Goal: Contribute content

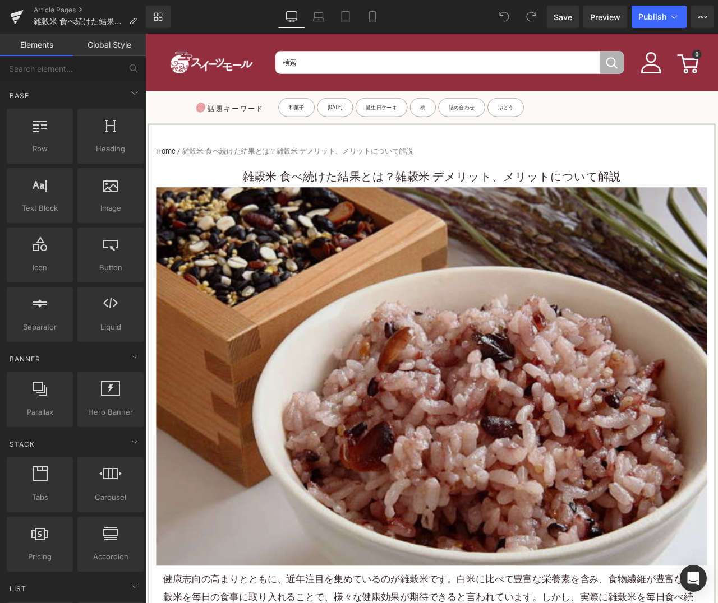
drag, startPoint x: 800, startPoint y: 552, endPoint x: 572, endPoint y: 526, distance: 229.6
click at [717, 552] on div "Image" at bounding box center [484, 440] width 653 height 448
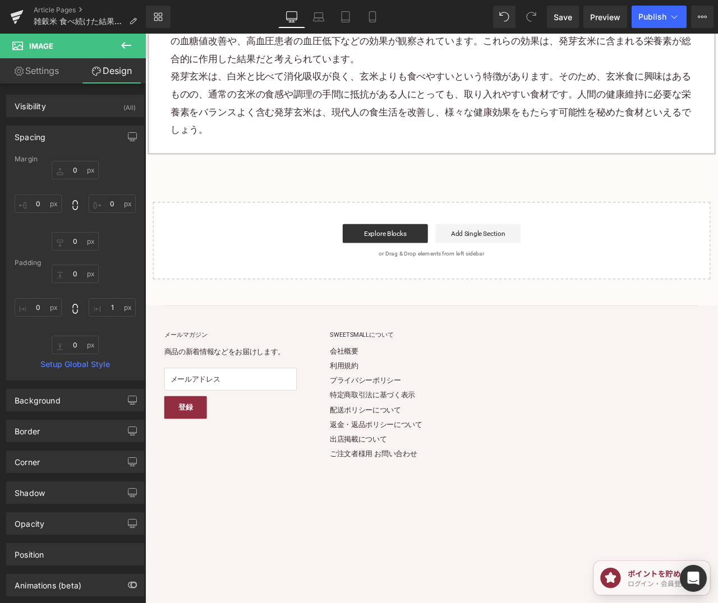
scroll to position [5467, 0]
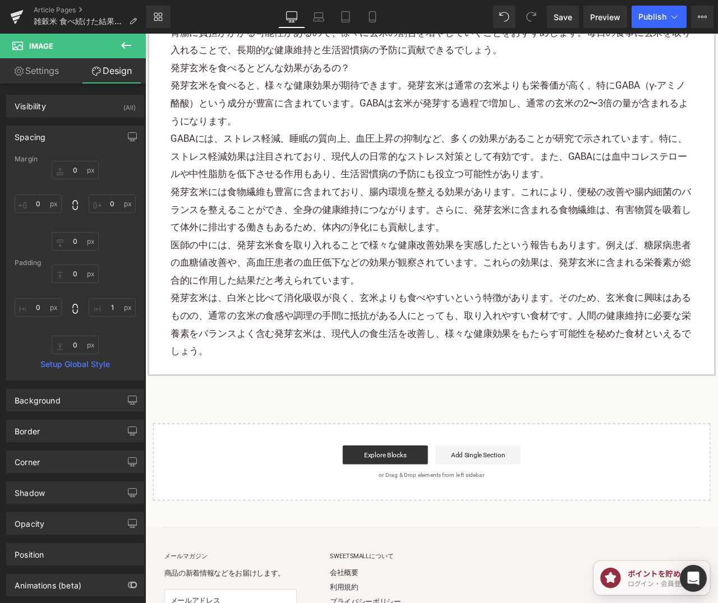
click at [291, 421] on p "発芽玄米は、白米と比べて消化吸収が良く、玄米よりも食べやすいという特徴があります。そのため、玄米食に興味はあるものの、通常の玄米の食感や調理の手間に抵抗がある…" at bounding box center [484, 379] width 619 height 84
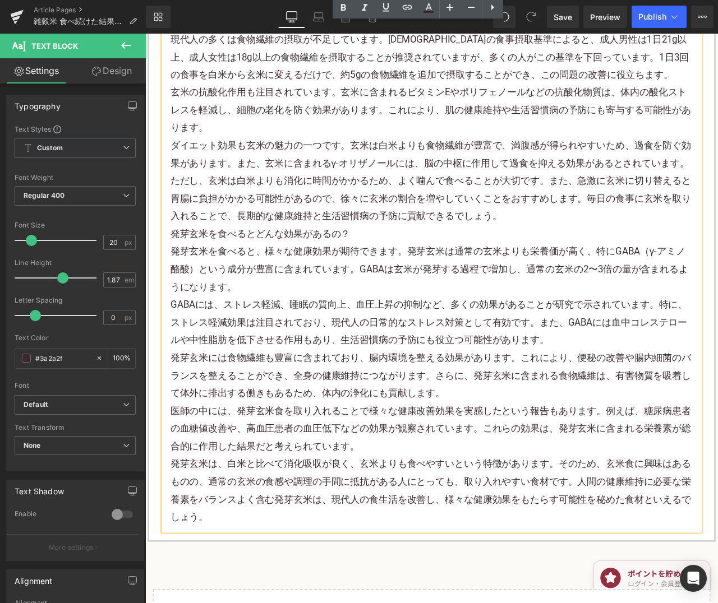
scroll to position [5317, 0]
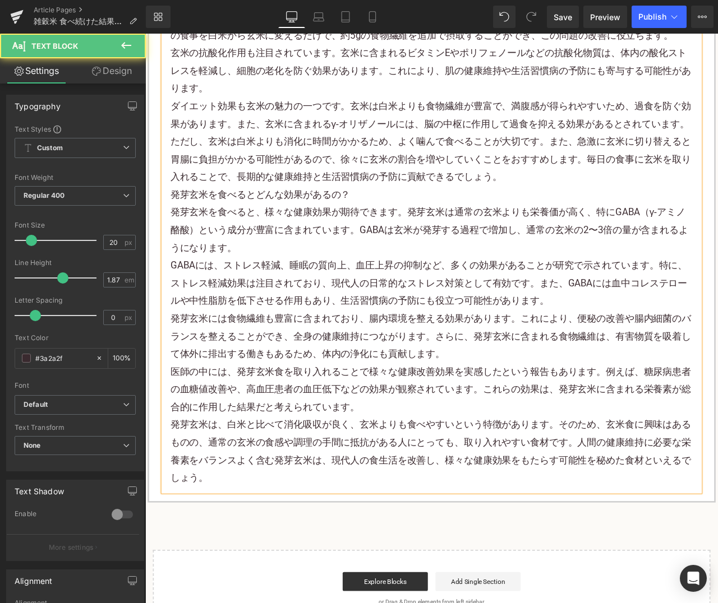
click at [292, 571] on p "発芽玄米は、白米と比べて消化吸収が良く、玄米よりも食べやすいという特徴があります。そのため、玄米食に興味はあるものの、通常の玄米の食感や調理の手間に抵抗がある…" at bounding box center [484, 529] width 619 height 84
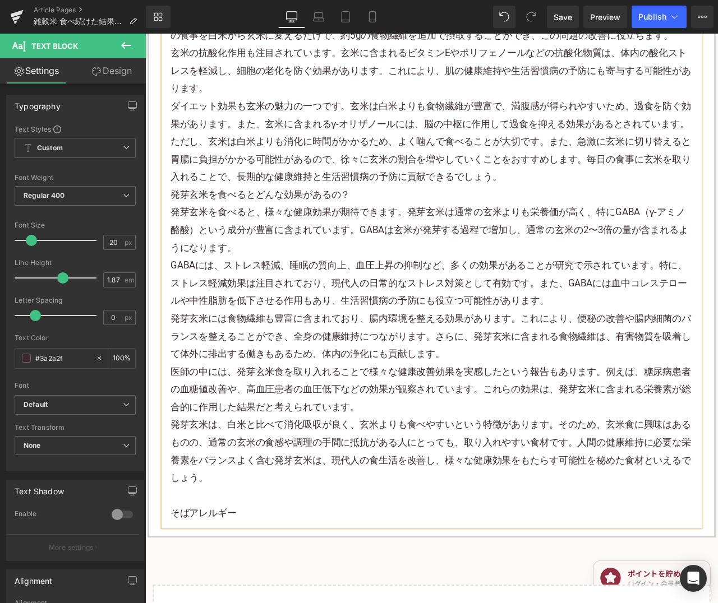
click at [215, 603] on p "そばアレルギー" at bounding box center [484, 601] width 619 height 21
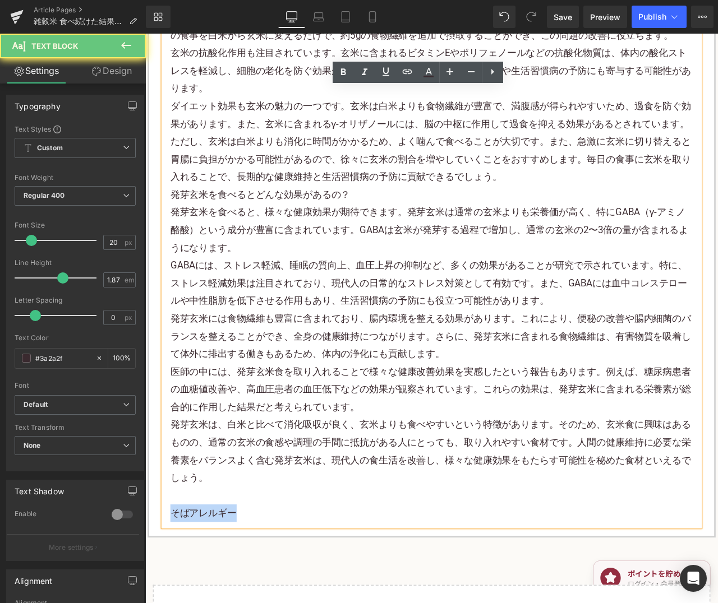
click at [215, 603] on p "そばアレルギー" at bounding box center [484, 601] width 619 height 21
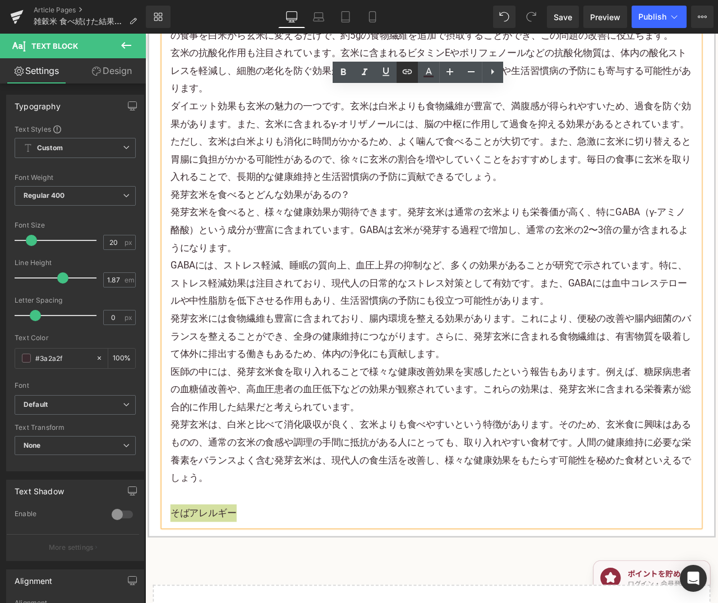
click at [400, 81] on link at bounding box center [406, 72] width 21 height 21
click at [312, 543] on input "text" at bounding box center [246, 538] width 173 height 28
paste input "[URL][DOMAIN_NAME]"
type input "[URL][DOMAIN_NAME]"
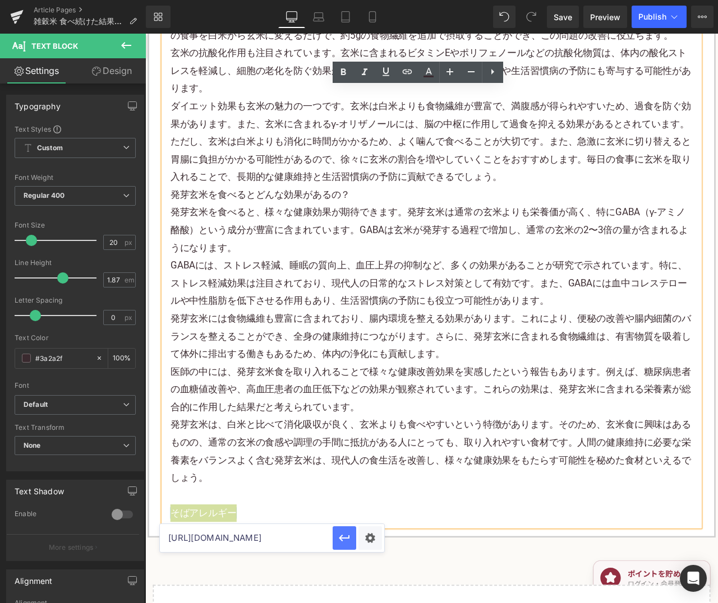
click at [340, 539] on icon "button" at bounding box center [344, 538] width 11 height 7
click at [572, 23] on link "Save" at bounding box center [563, 17] width 32 height 22
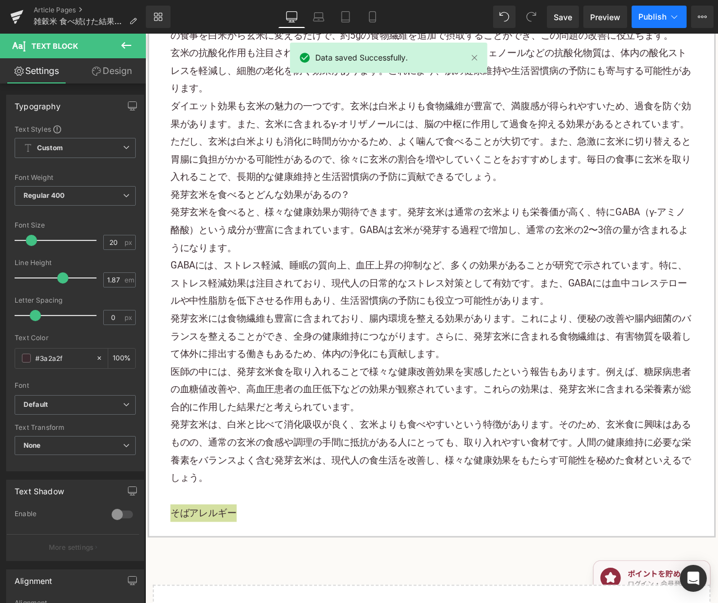
click at [651, 14] on span "Publish" at bounding box center [652, 16] width 28 height 9
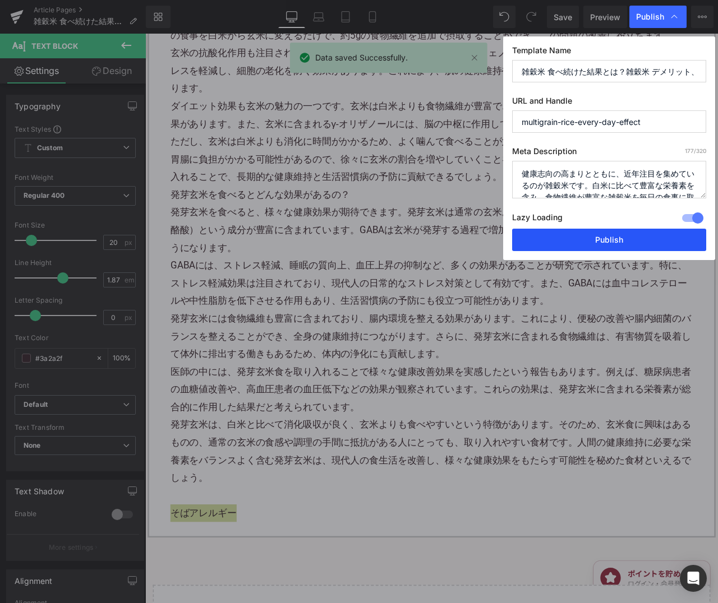
click at [653, 242] on button "Publish" at bounding box center [609, 240] width 194 height 22
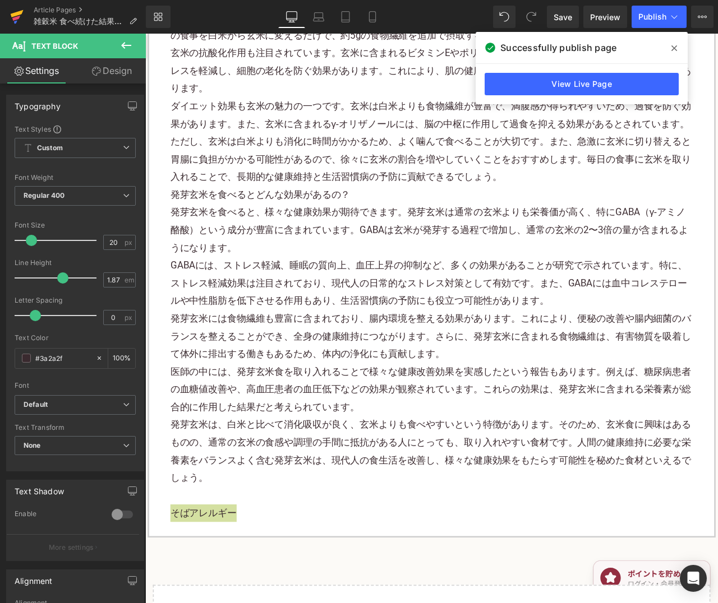
click at [13, 18] on icon at bounding box center [16, 18] width 8 height 5
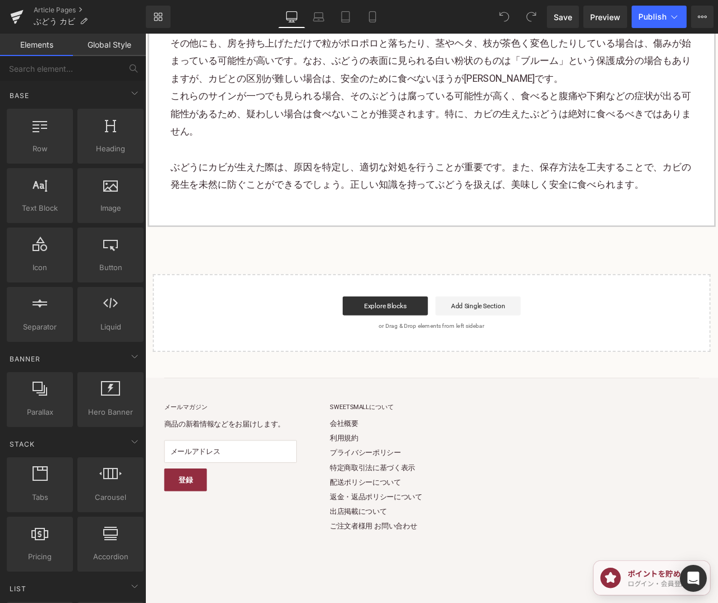
scroll to position [3886, 0]
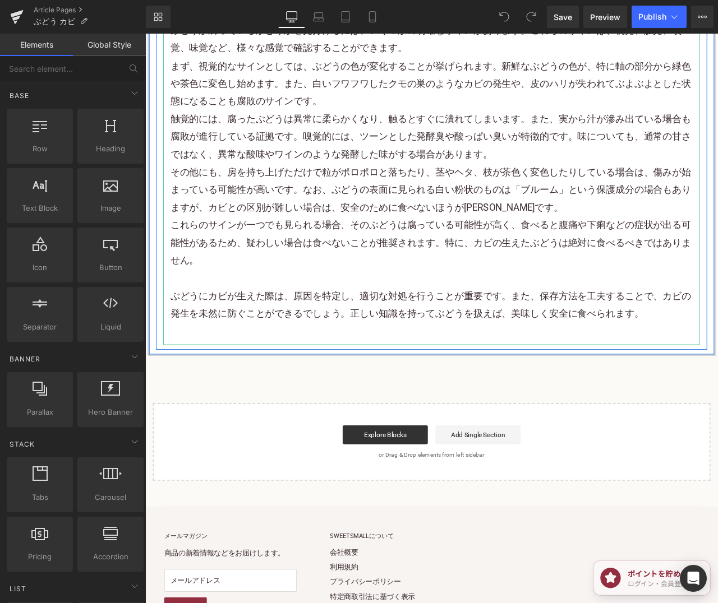
click at [717, 376] on p "ぶどうにカビが生えた際は、原因を特定し、適切な対処を行うことが重要です。また、保存方法を工夫することで、カビの発生を未然に防ぐことができるでしょう。正しい知識…" at bounding box center [484, 355] width 619 height 42
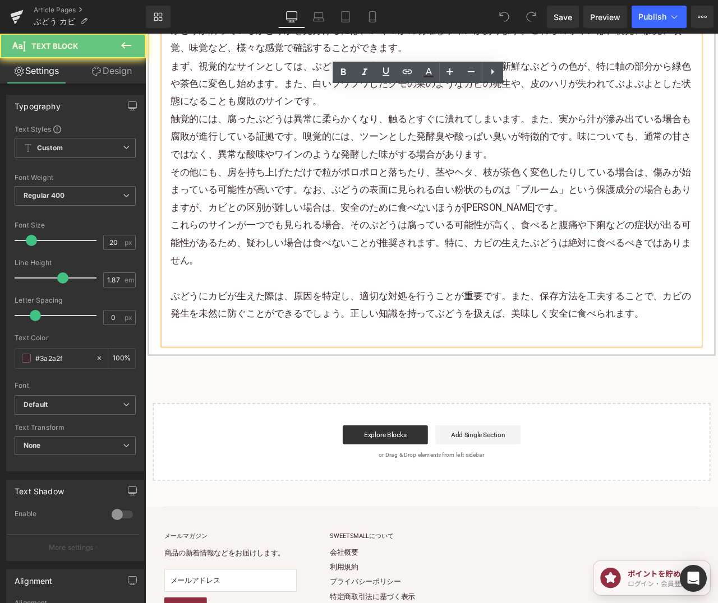
click at [582, 376] on p "ぶどうにカビが生えた際は、原因を特定し、適切な対処を行うことが重要です。また、保存方法を工夫することで、カビの発生を未然に防ぐことができるでしょう。正しい知識…" at bounding box center [484, 355] width 619 height 42
click at [499, 397] on p at bounding box center [484, 386] width 619 height 21
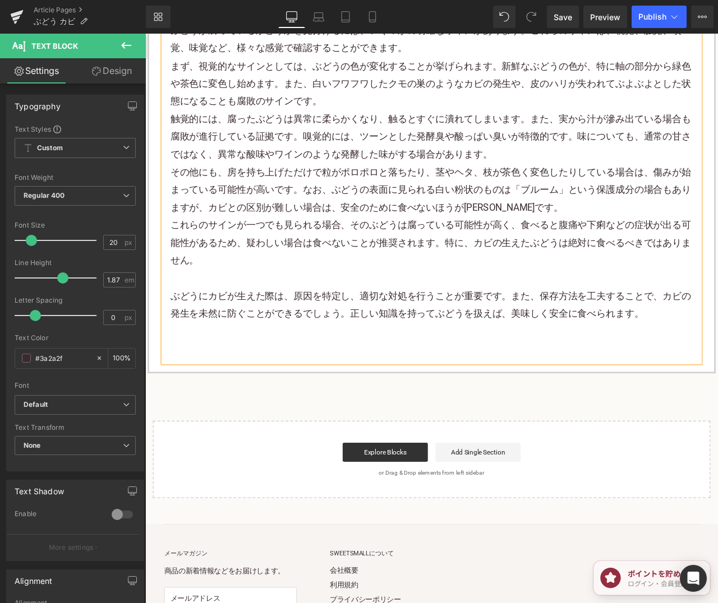
click at [184, 418] on p at bounding box center [484, 407] width 619 height 21
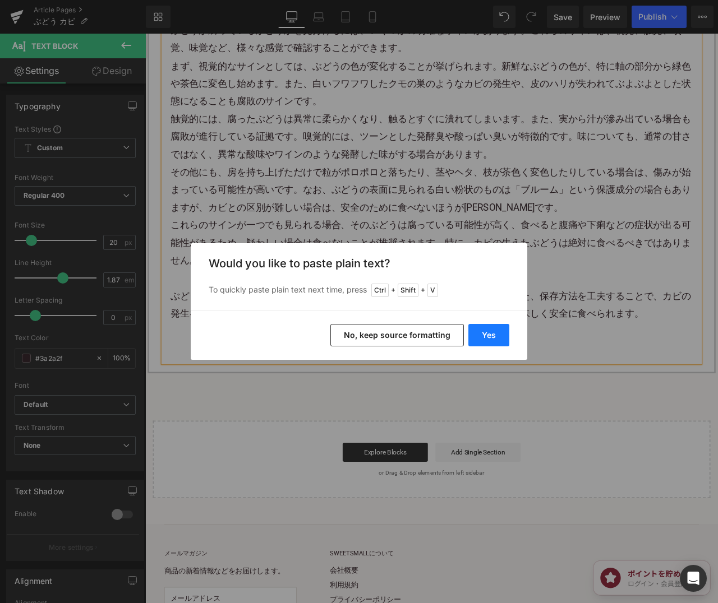
click at [498, 332] on button "Yes" at bounding box center [488, 335] width 41 height 22
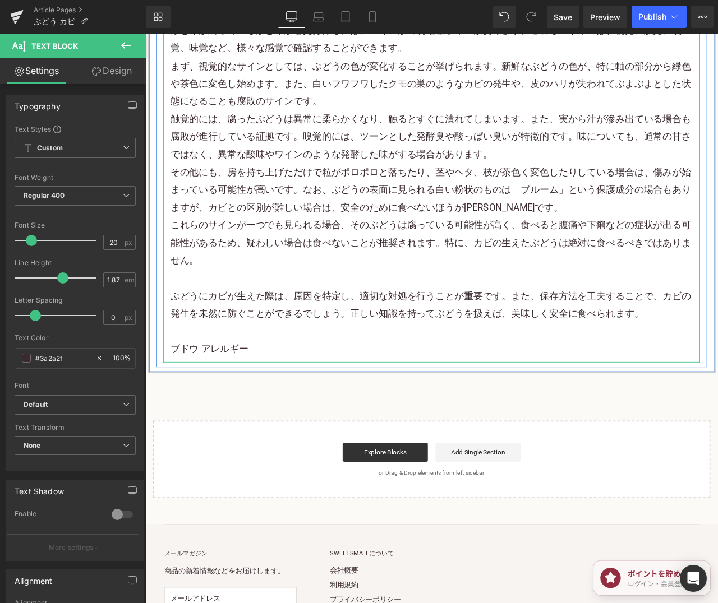
click at [205, 418] on p "ブドウ アレルギー" at bounding box center [484, 407] width 619 height 21
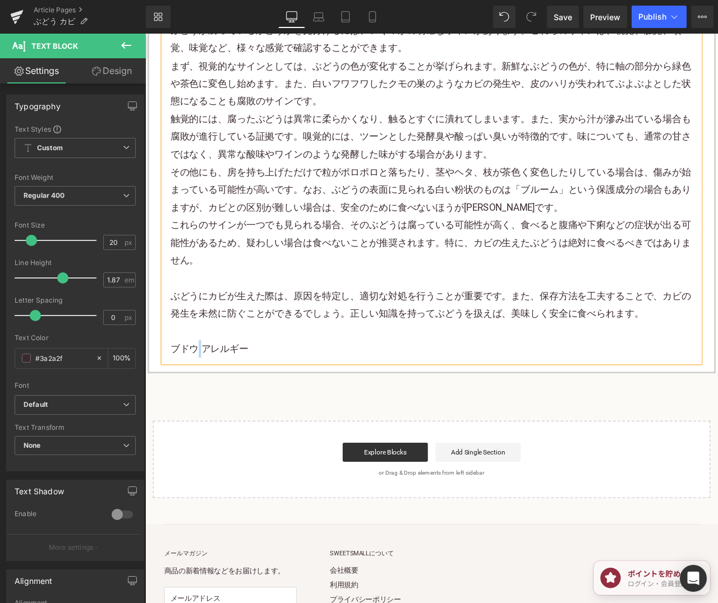
click at [207, 418] on p "ブドウ アレルギー" at bounding box center [484, 407] width 619 height 21
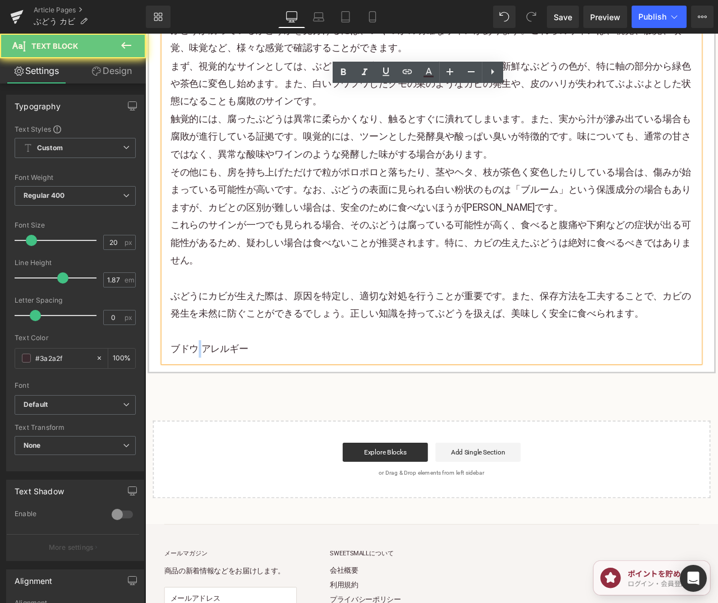
click at [209, 418] on p "ブドウ アレルギー" at bounding box center [484, 407] width 619 height 21
click at [252, 418] on p "ブドウ アレルギー" at bounding box center [484, 407] width 619 height 21
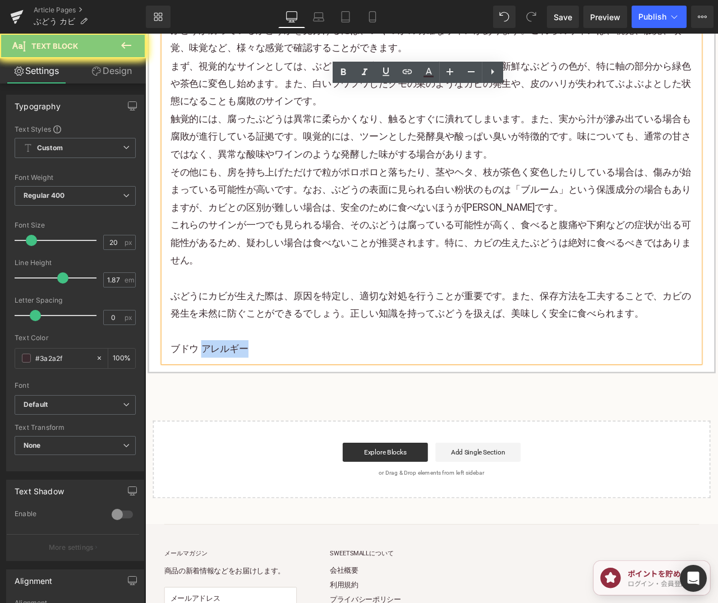
click at [252, 418] on p "ブドウ アレルギー" at bounding box center [484, 407] width 619 height 21
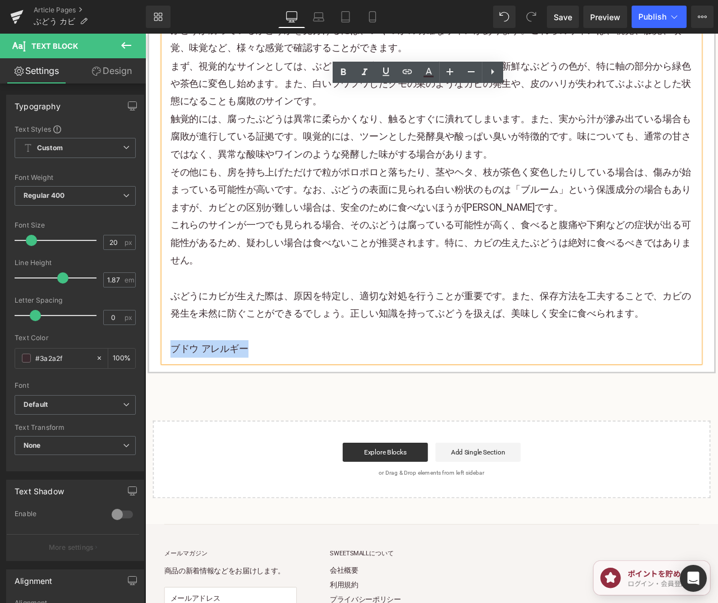
click at [252, 418] on p "ブドウ アレルギー" at bounding box center [484, 407] width 619 height 21
click at [399, 75] on link at bounding box center [406, 72] width 21 height 21
click at [256, 391] on input "text" at bounding box center [246, 395] width 173 height 28
paste input "https://shop.sweetsvillage.com/blogs/%E3%82%A2%E3%83%AC%E3%83%AB%E3%82%AE%E3%83…"
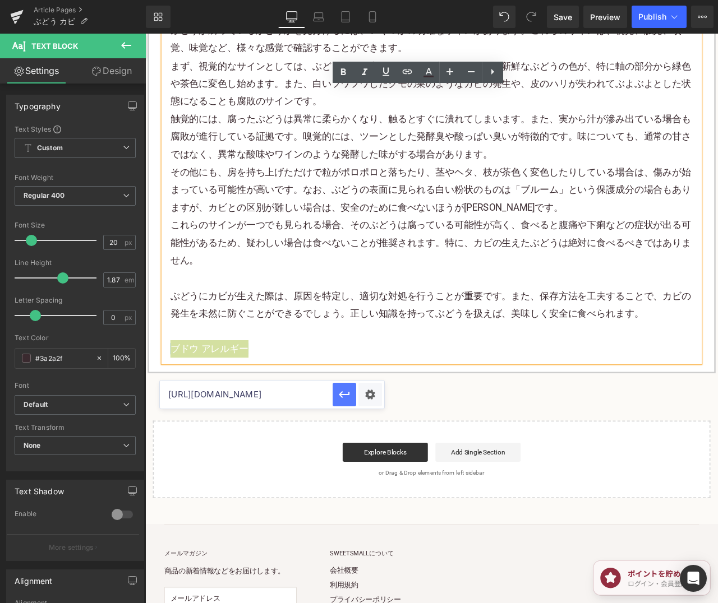
type input "https://shop.sweetsvillage.com/blogs/%E3%82%A2%E3%83%AC%E3%83%AB%E3%82%AE%E3%83…"
click at [344, 393] on icon "button" at bounding box center [343, 394] width 13 height 13
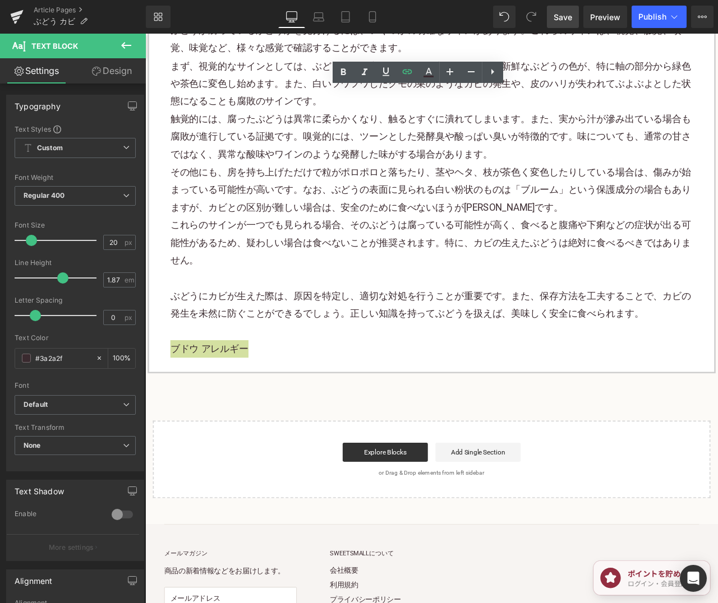
click at [554, 15] on span "Save" at bounding box center [562, 17] width 18 height 12
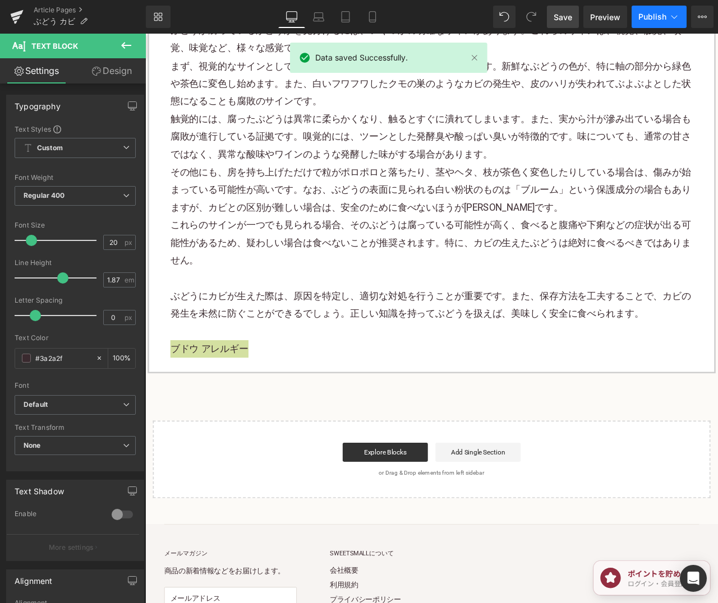
click at [648, 10] on button "Publish" at bounding box center [658, 17] width 55 height 22
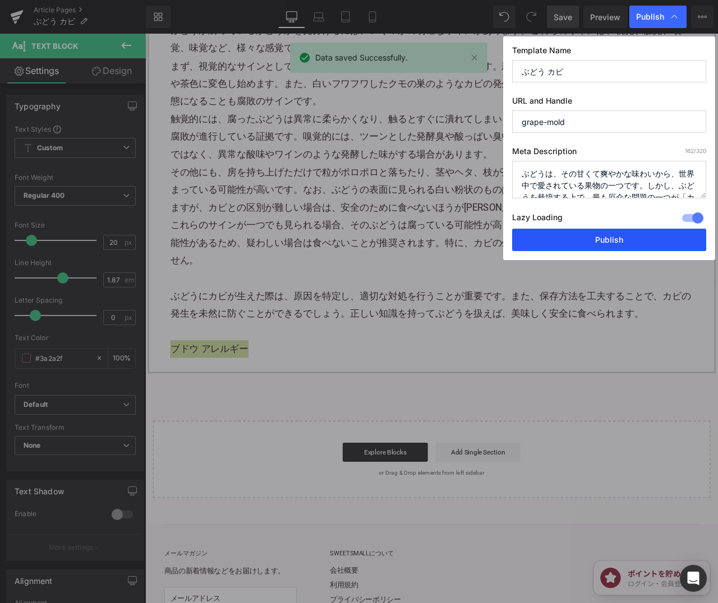
drag, startPoint x: 637, startPoint y: 240, endPoint x: 661, endPoint y: 220, distance: 31.1
click at [637, 240] on button "Publish" at bounding box center [609, 240] width 194 height 22
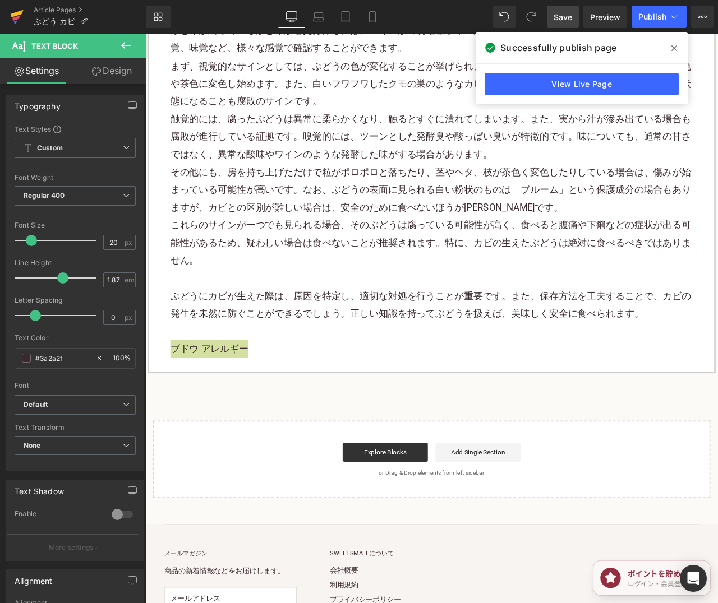
click at [15, 23] on icon at bounding box center [15, 21] width 3 height 3
